Goal: Check status

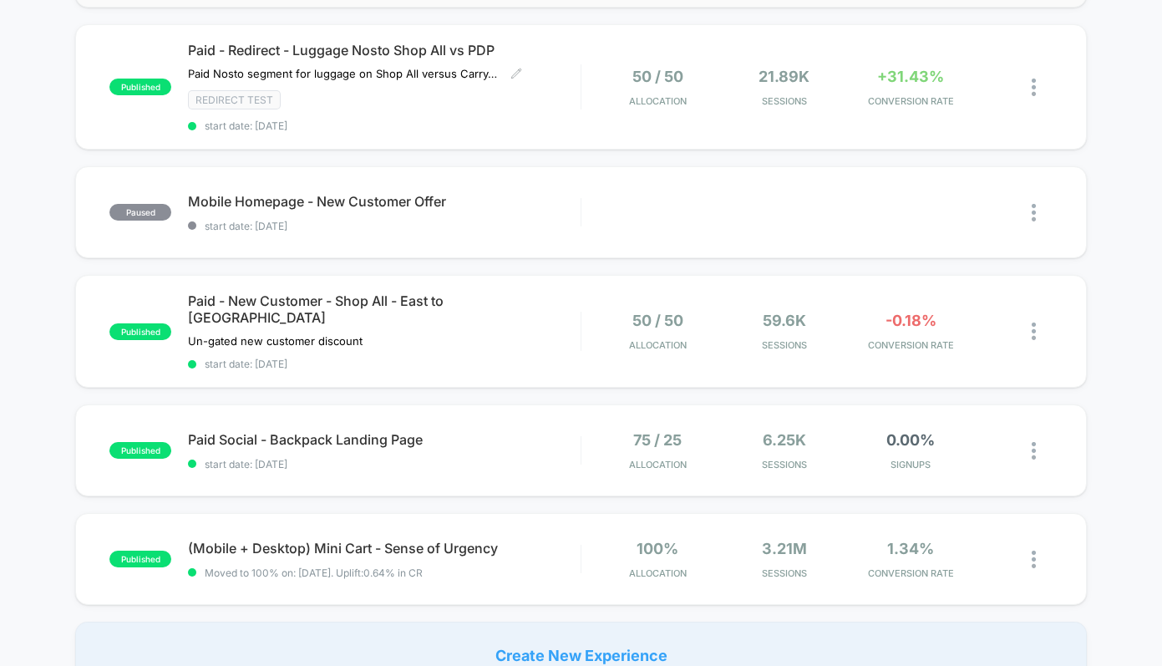
scroll to position [1071, 0]
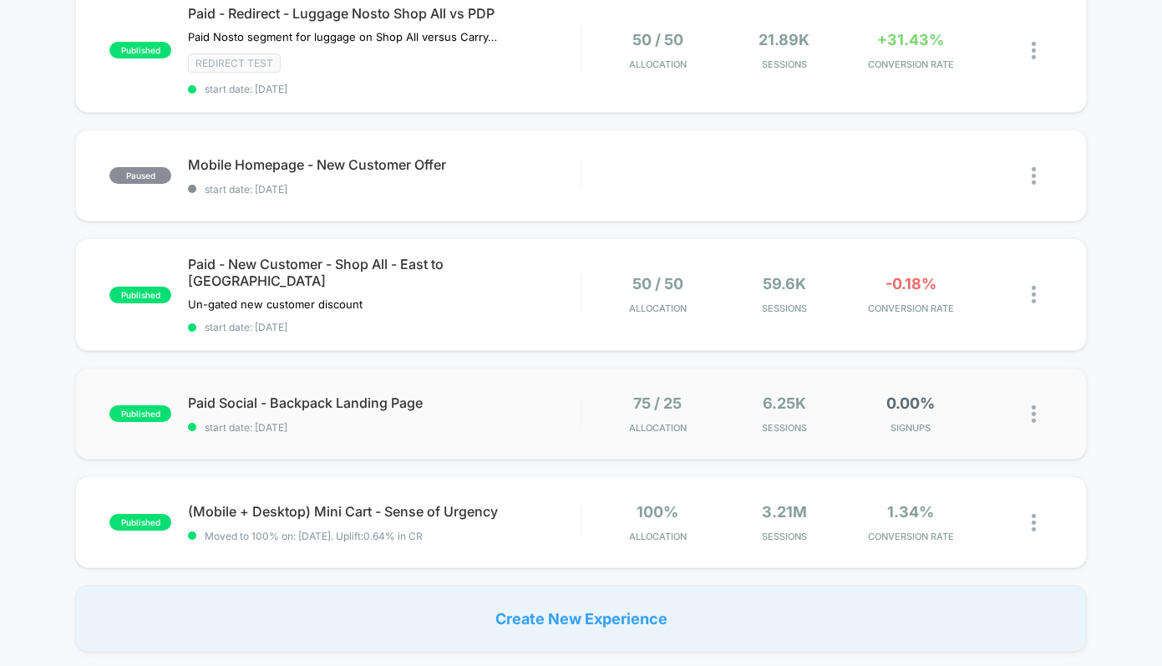
click at [499, 406] on div "published Paid Social - Backpack Landing Page start date: [DATE] 75 / 25 Alloca…" at bounding box center [580, 413] width 1011 height 92
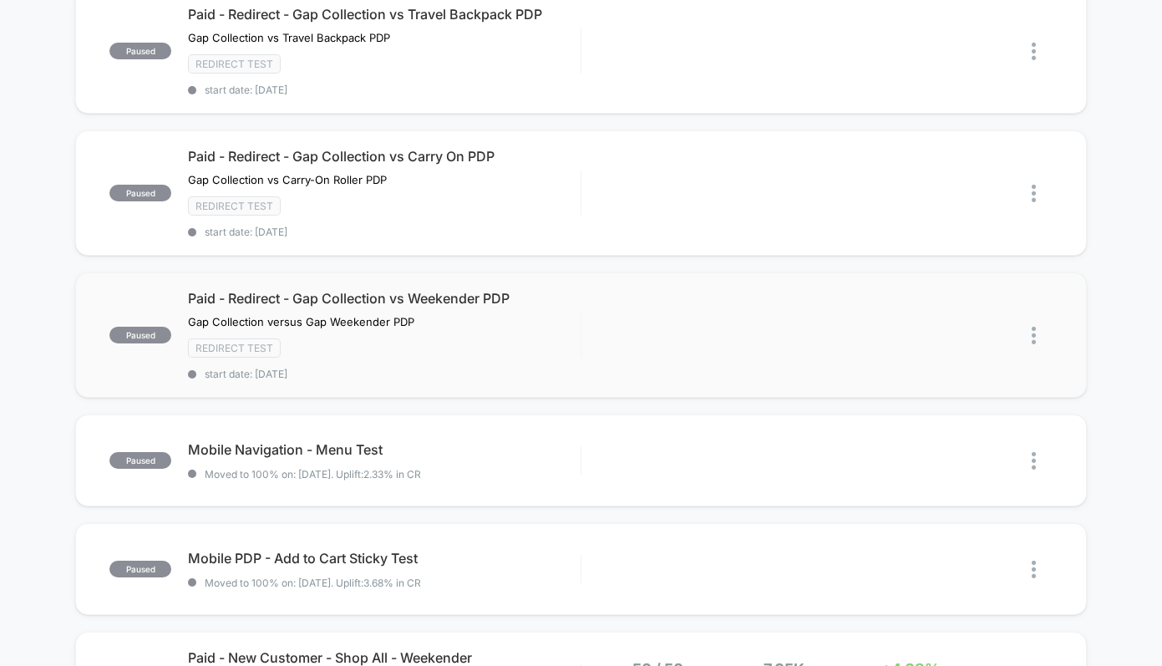
scroll to position [657, 0]
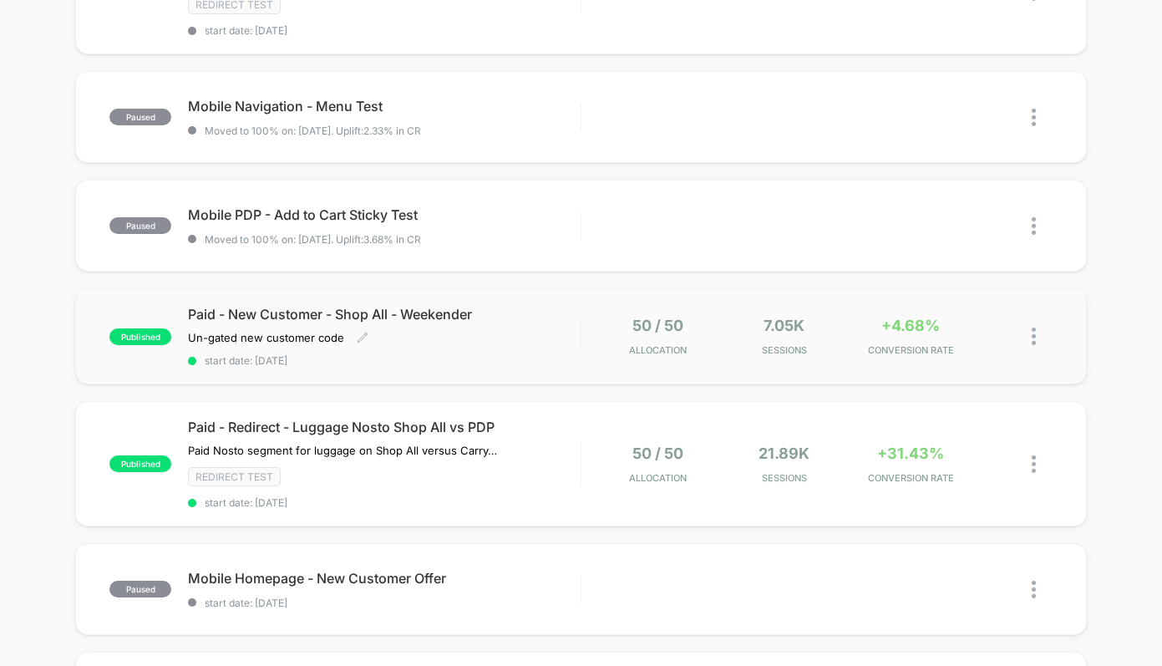
click at [498, 358] on span "start date: [DATE]" at bounding box center [384, 360] width 392 height 13
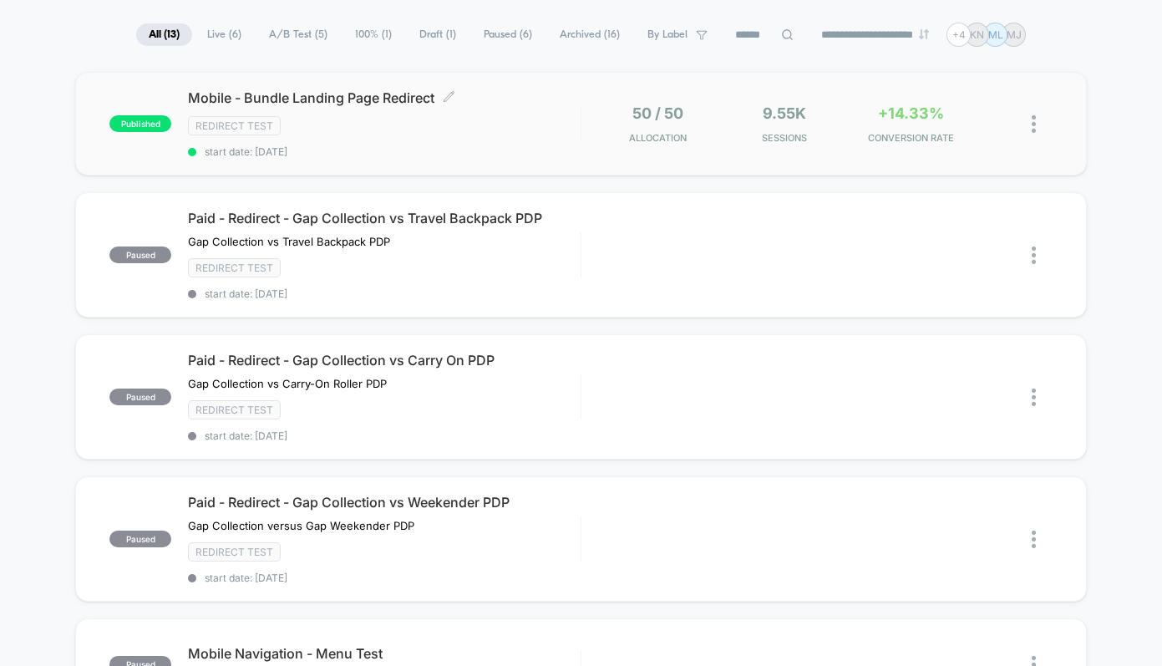
scroll to position [529, 0]
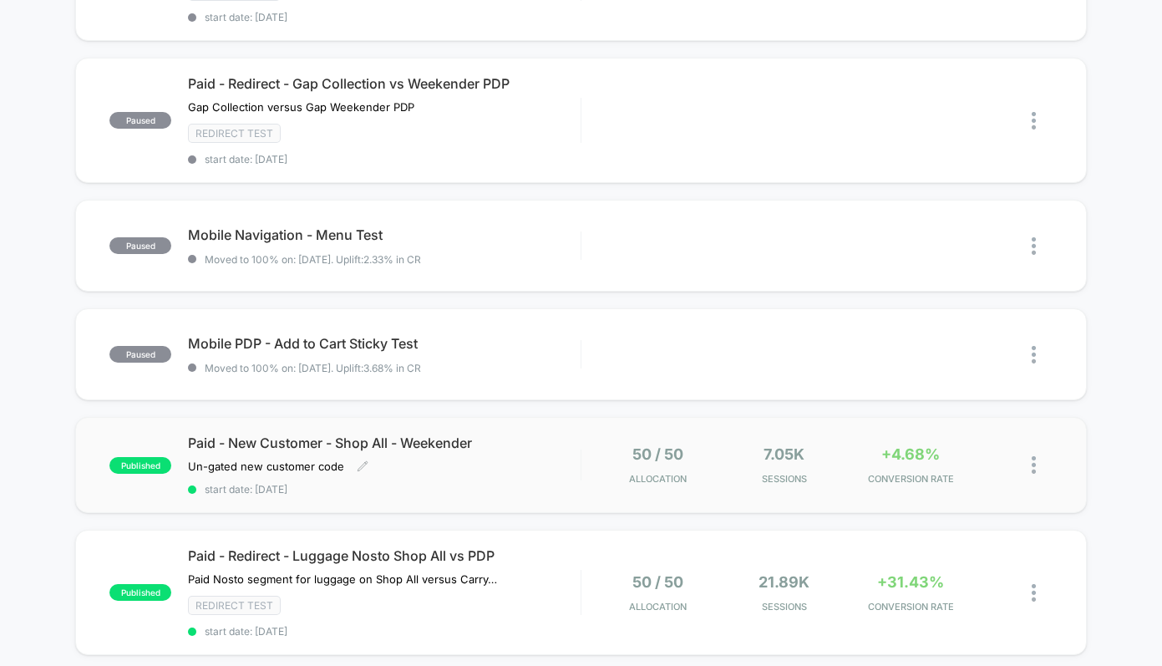
click at [530, 470] on div "Paid - New Customer - Shop All - Weekender Un-gated new customer code Click to …" at bounding box center [384, 464] width 392 height 61
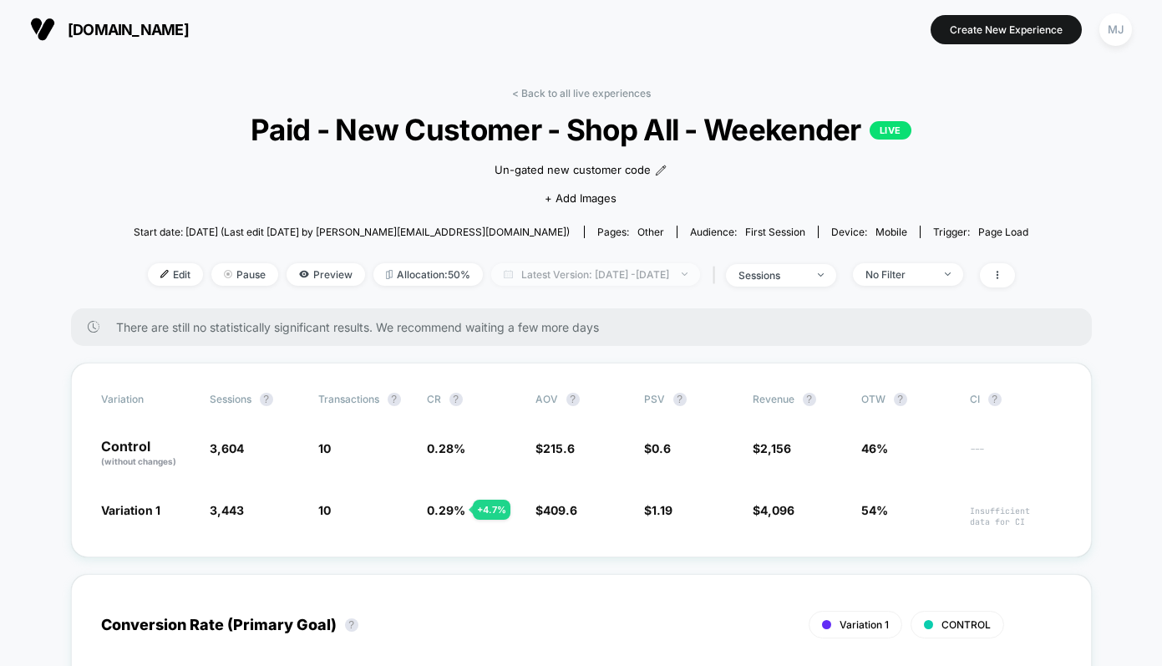
click at [599, 273] on span "Latest Version: [DATE] - [DATE]" at bounding box center [595, 274] width 209 height 23
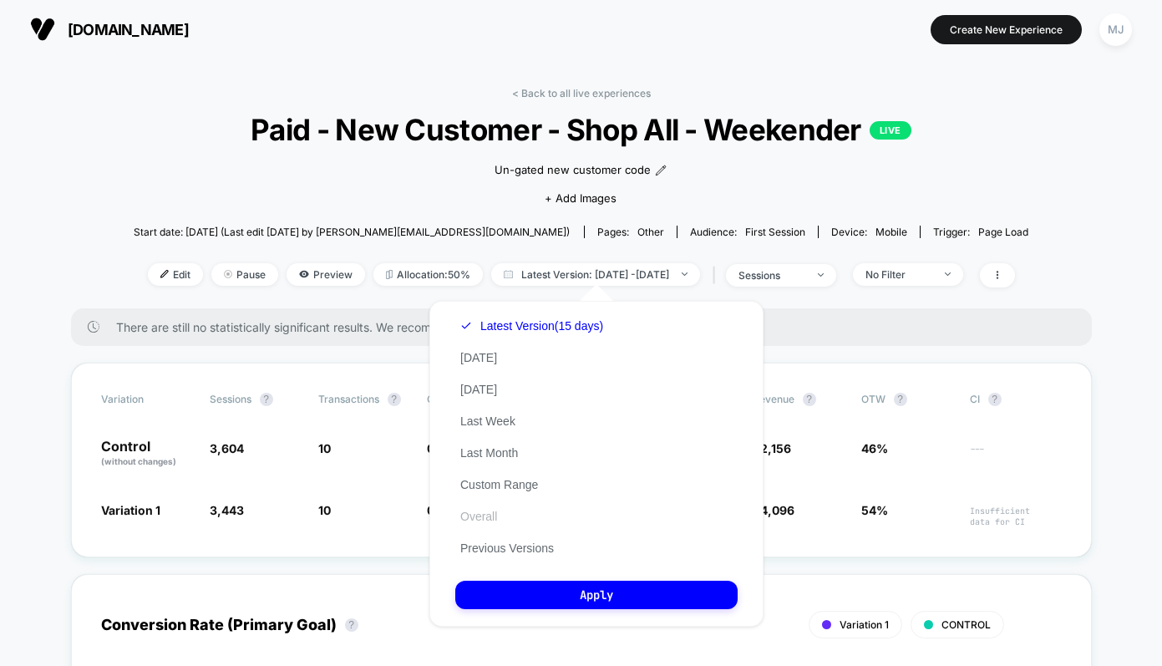
click at [488, 511] on button "Overall" at bounding box center [478, 516] width 47 height 15
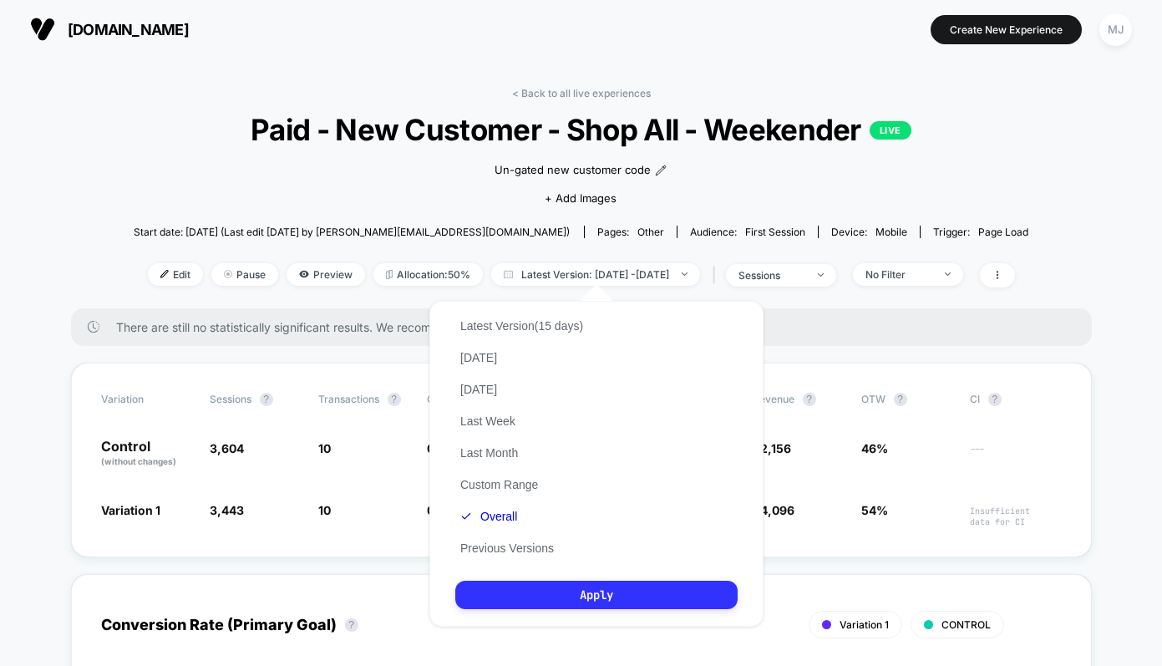
click at [566, 594] on button "Apply" at bounding box center [596, 594] width 282 height 28
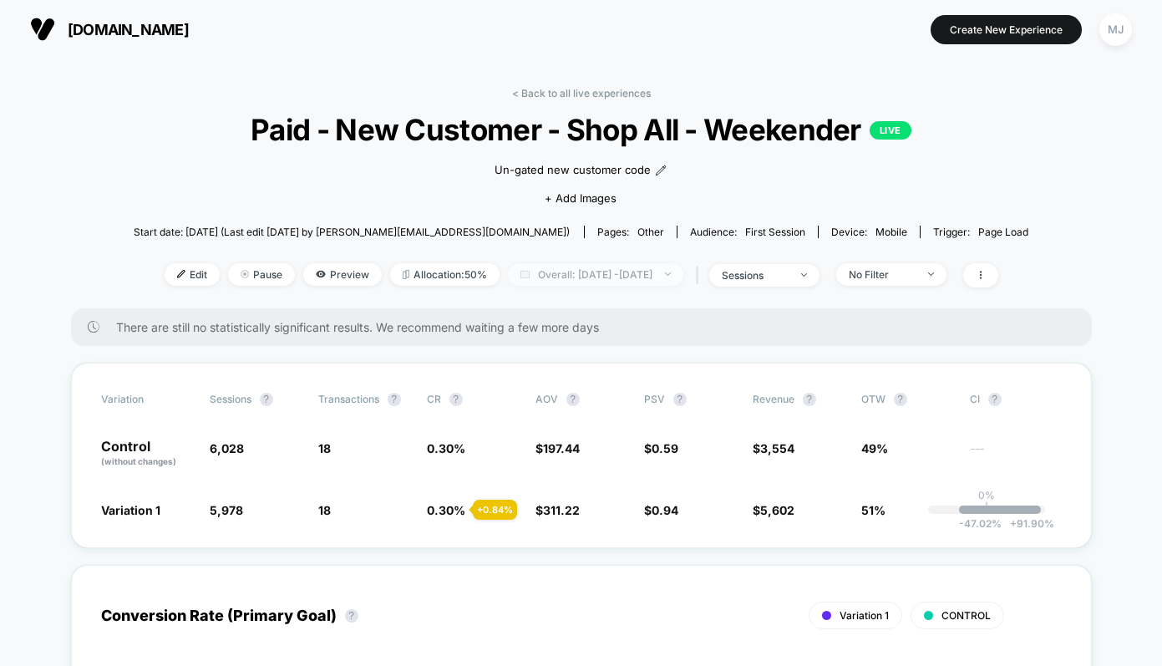
click at [609, 277] on span "Overall: [DATE] - [DATE]" at bounding box center [595, 274] width 175 height 23
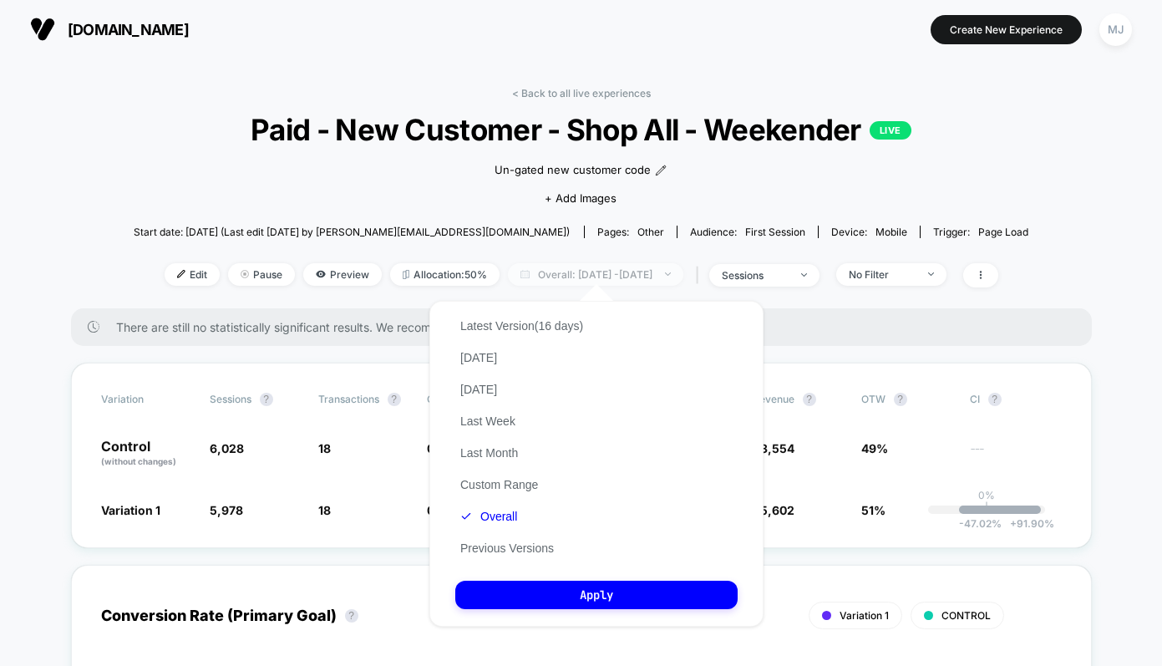
click at [609, 277] on span "Overall: [DATE] - [DATE]" at bounding box center [595, 274] width 175 height 23
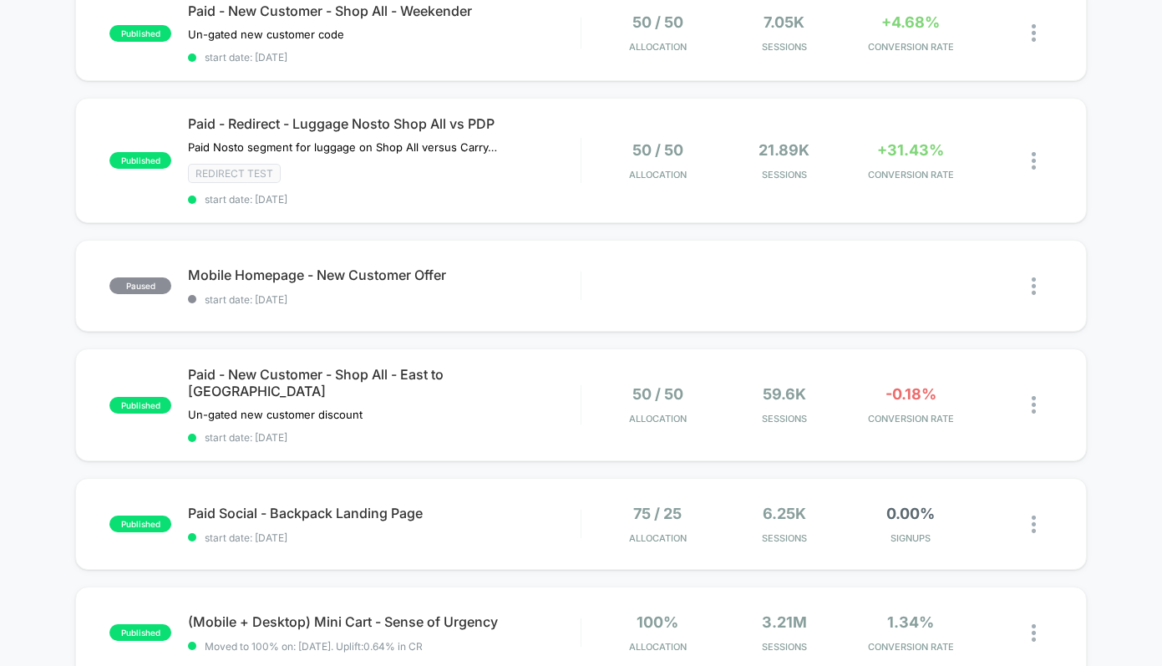
scroll to position [1159, 0]
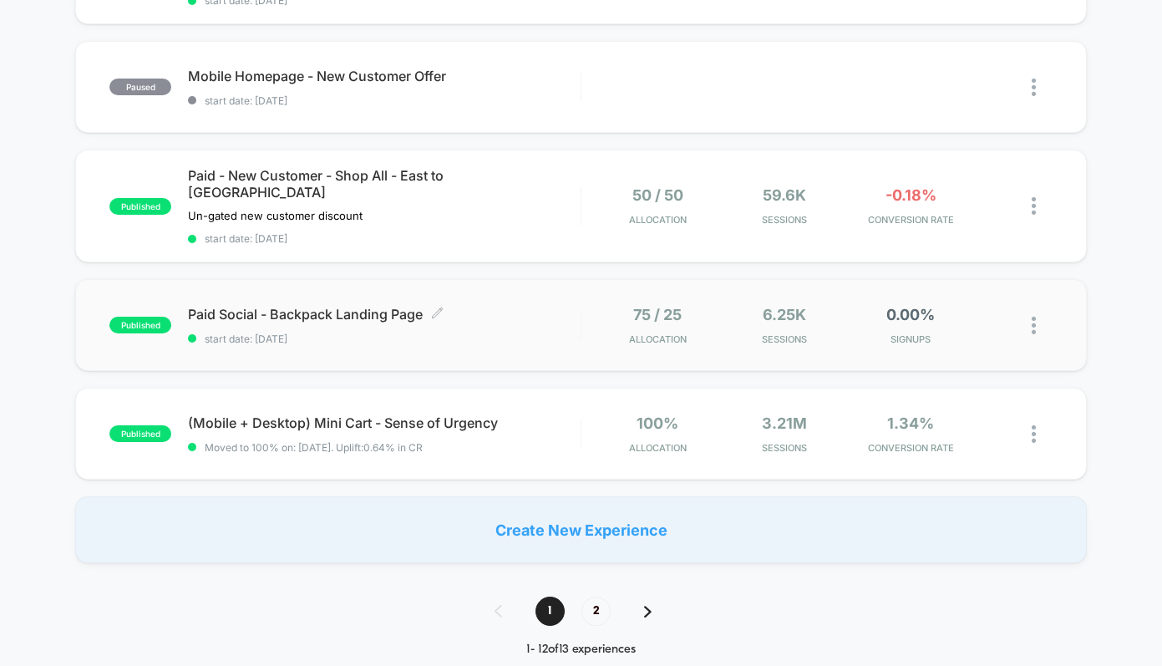
click at [545, 332] on span "start date: [DATE]" at bounding box center [384, 338] width 392 height 13
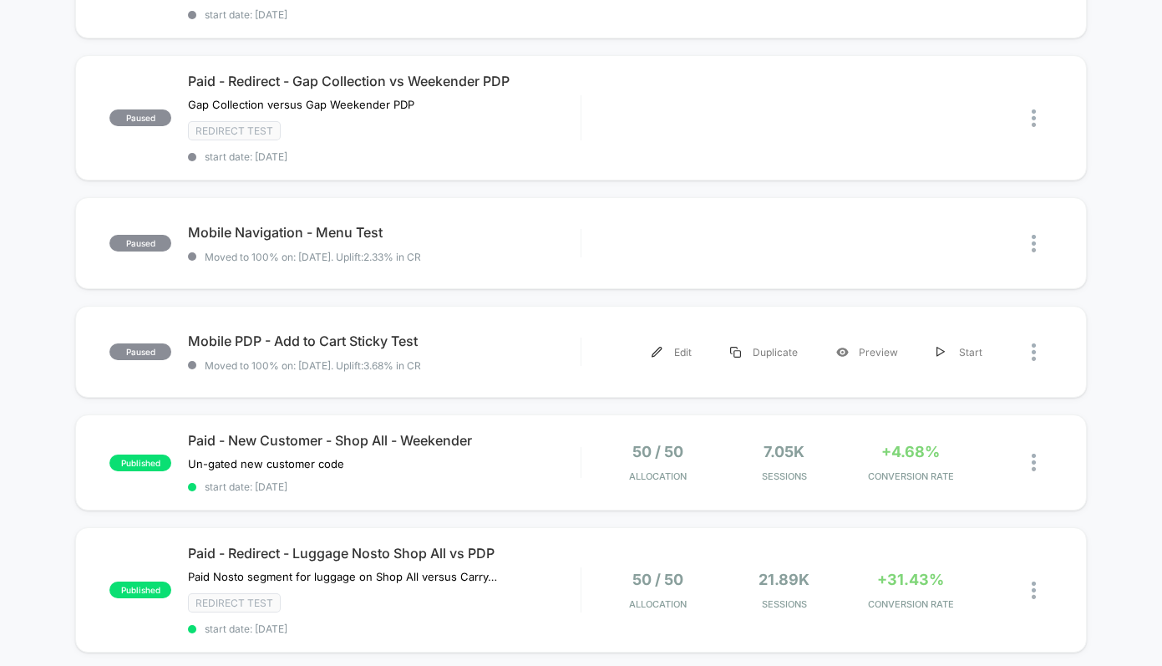
scroll to position [791, 0]
